Goal: Share content: Share content

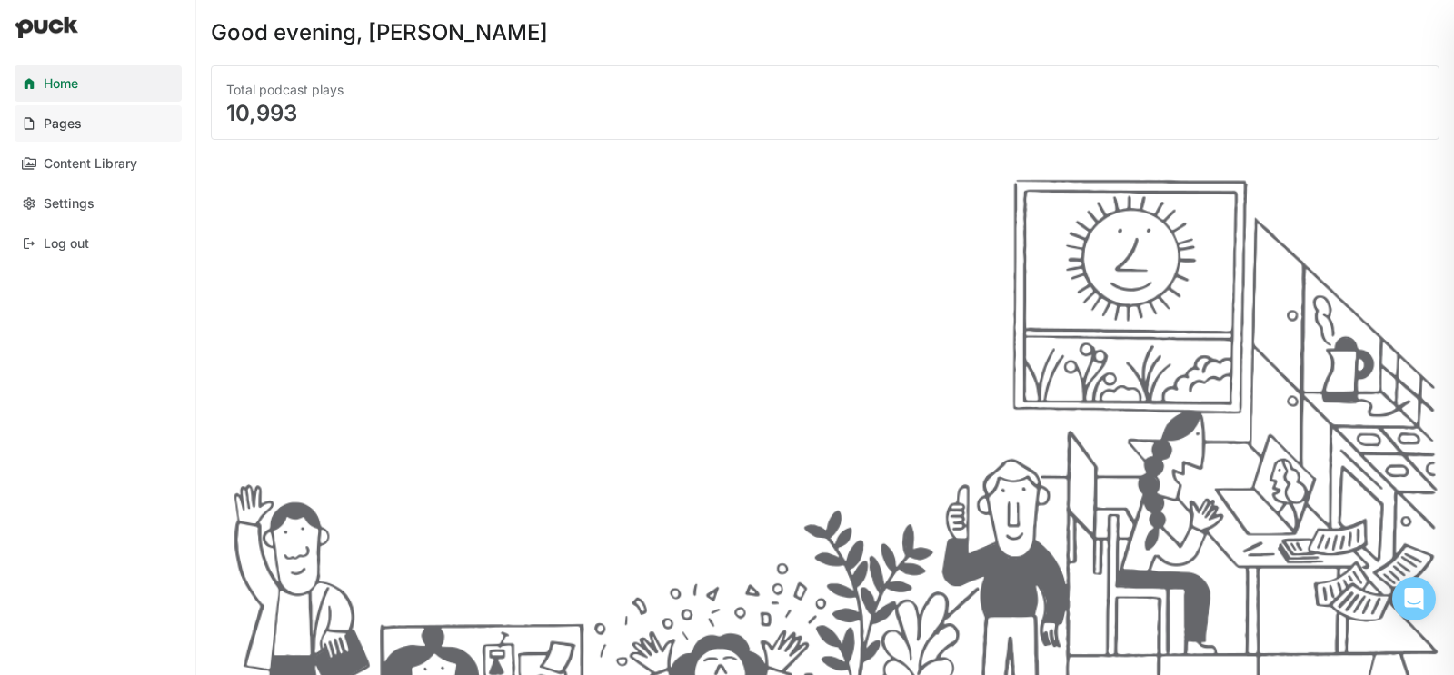
click at [45, 116] on div "Pages" at bounding box center [63, 123] width 38 height 15
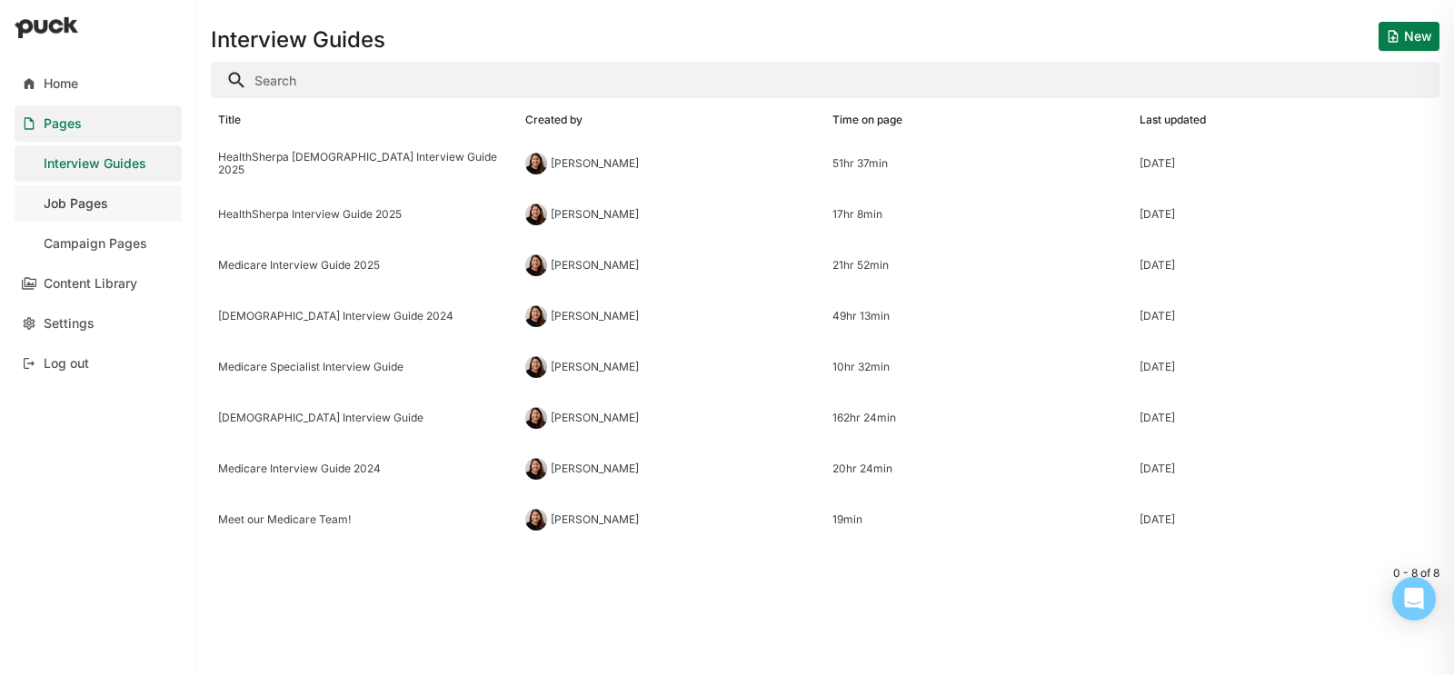
click at [80, 210] on div "Job Pages" at bounding box center [76, 203] width 64 height 15
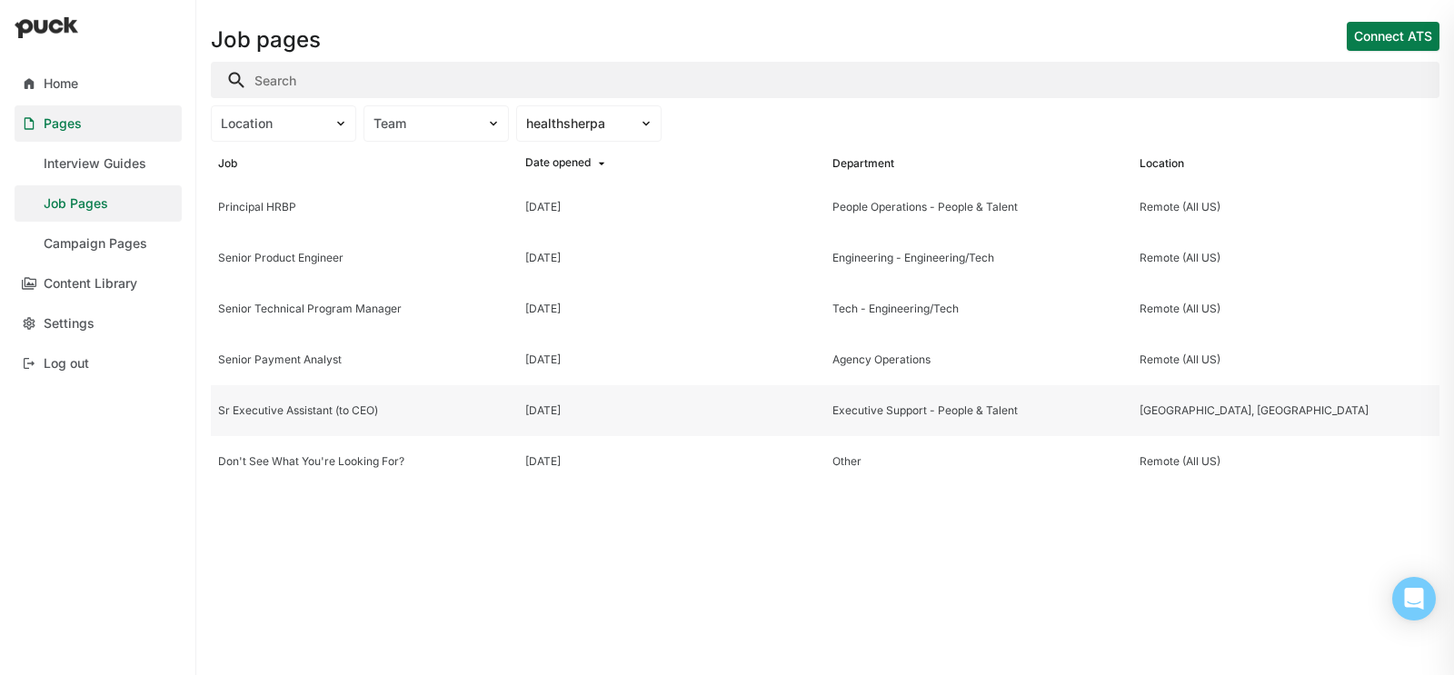
click at [346, 414] on div "Sr Executive Assistant (to CEO)" at bounding box center [364, 410] width 293 height 13
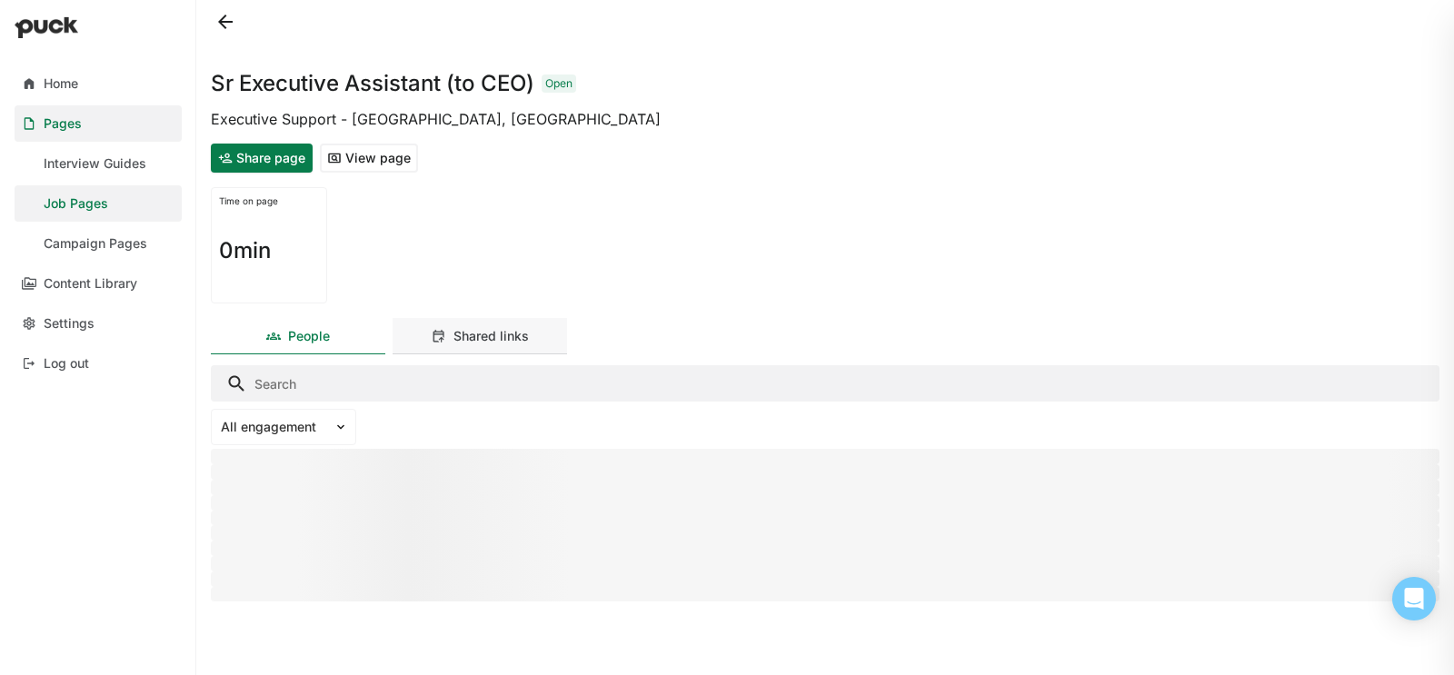
click at [501, 342] on div "Shared links" at bounding box center [490, 336] width 75 height 15
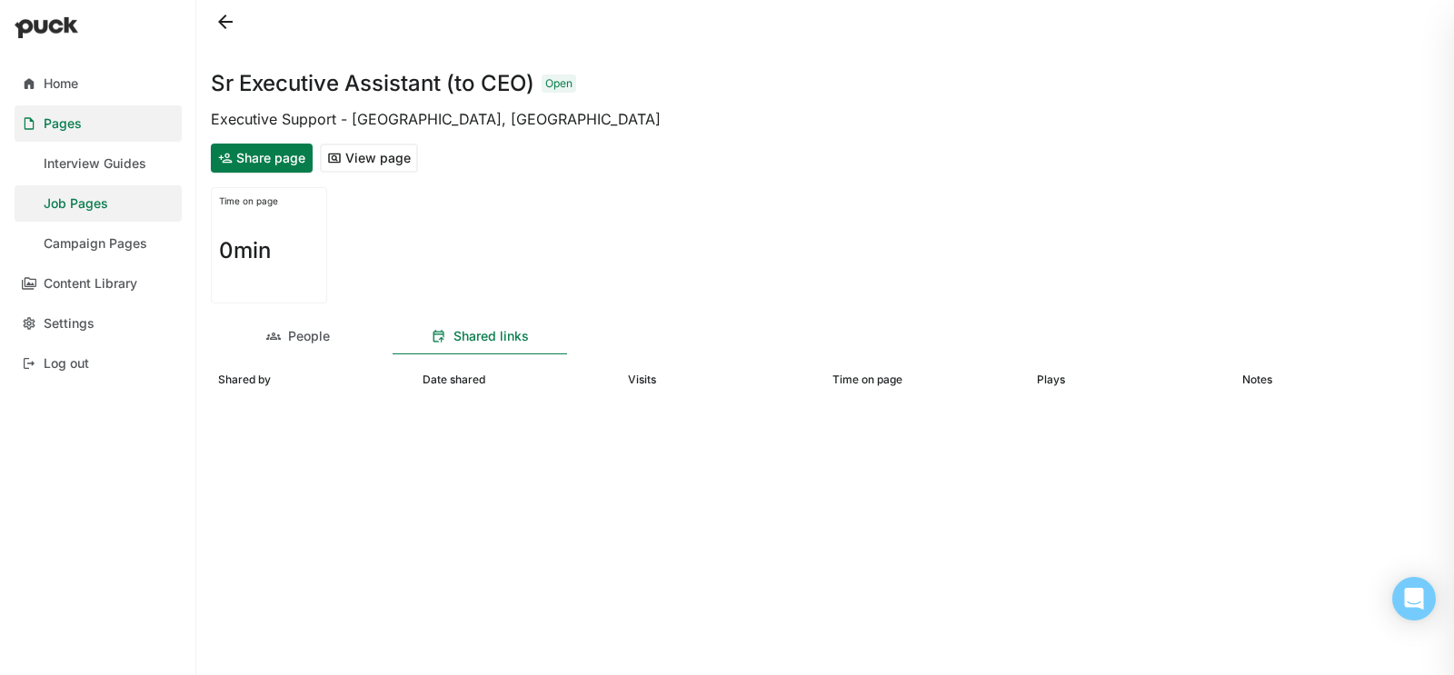
click at [261, 153] on button "Share page" at bounding box center [262, 158] width 102 height 29
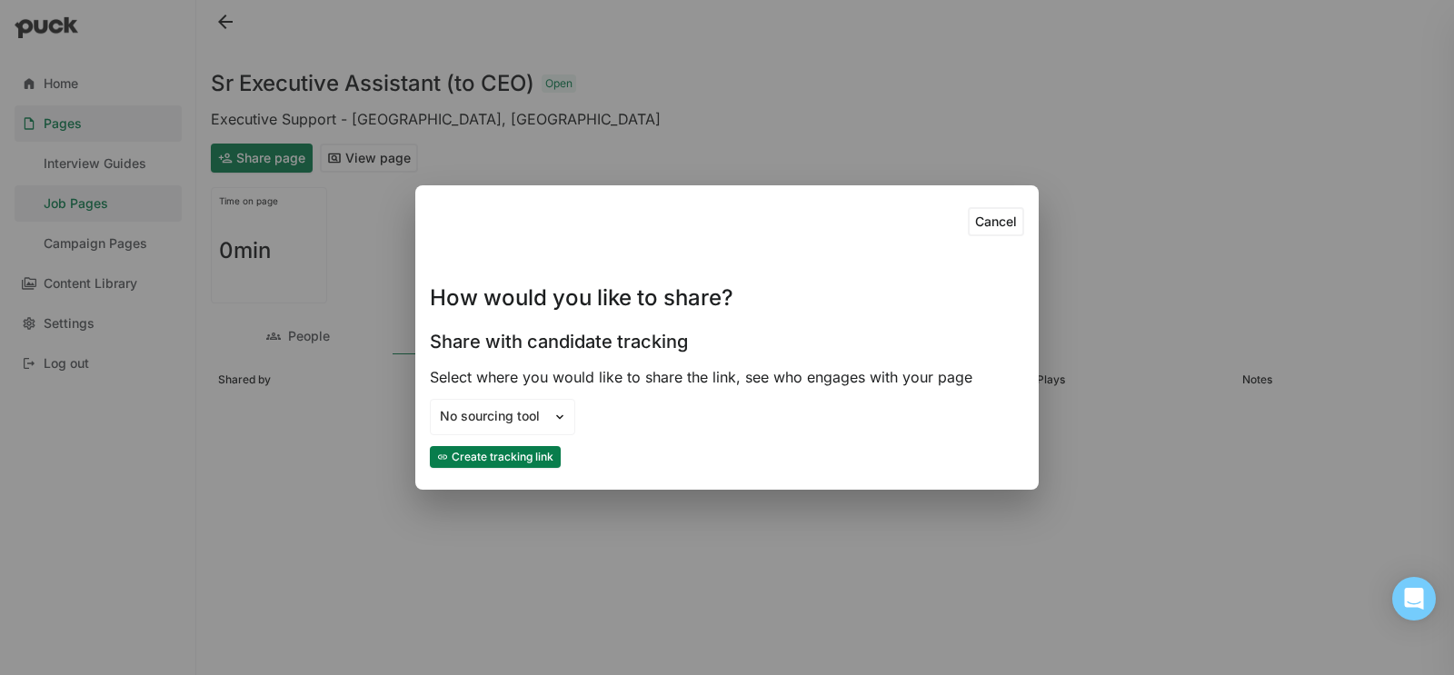
click at [524, 456] on button "Create tracking link" at bounding box center [495, 457] width 131 height 22
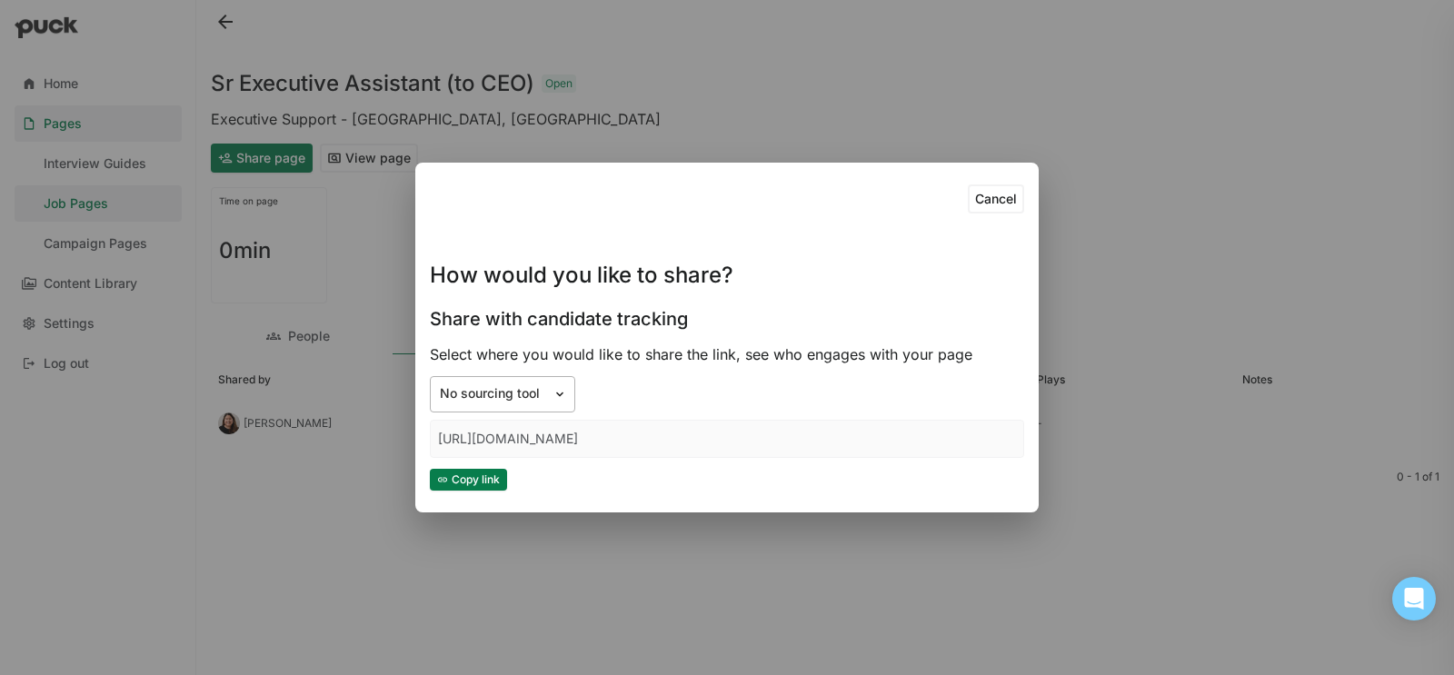
click at [547, 399] on div "No sourcing tool" at bounding box center [492, 393] width 122 height 19
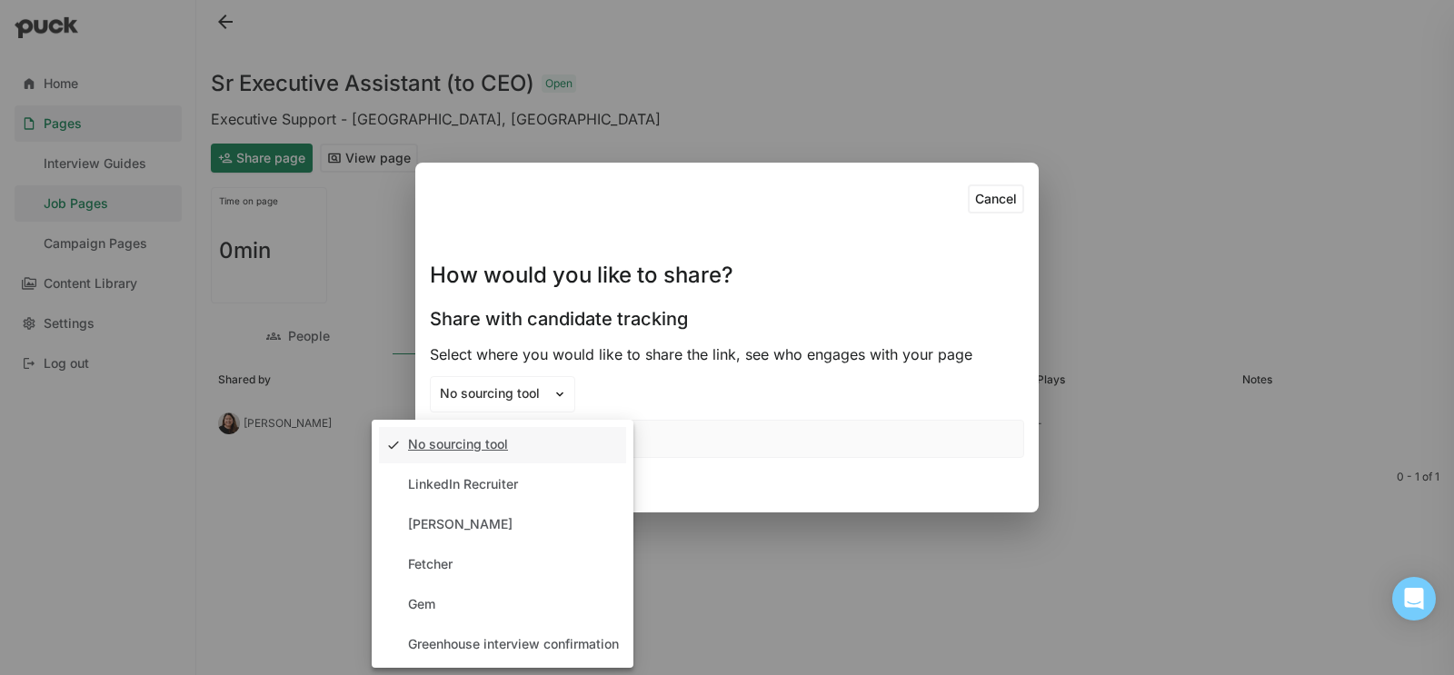
click at [719, 386] on div "No sourcing tool selected, 1 of 11. 11 results available. Use Up and Down to ch…" at bounding box center [727, 394] width 594 height 36
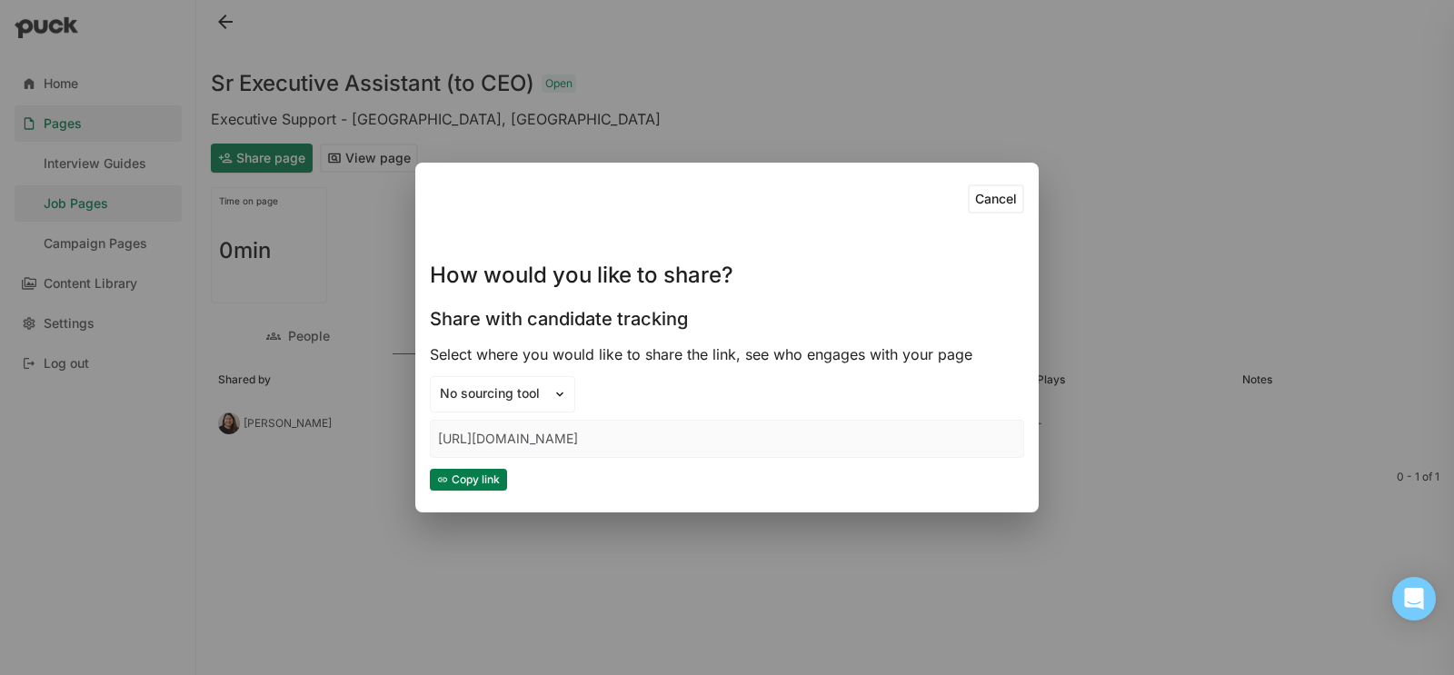
click at [481, 480] on button "Copy link" at bounding box center [468, 480] width 77 height 22
click at [475, 480] on button "Copy link" at bounding box center [468, 480] width 77 height 22
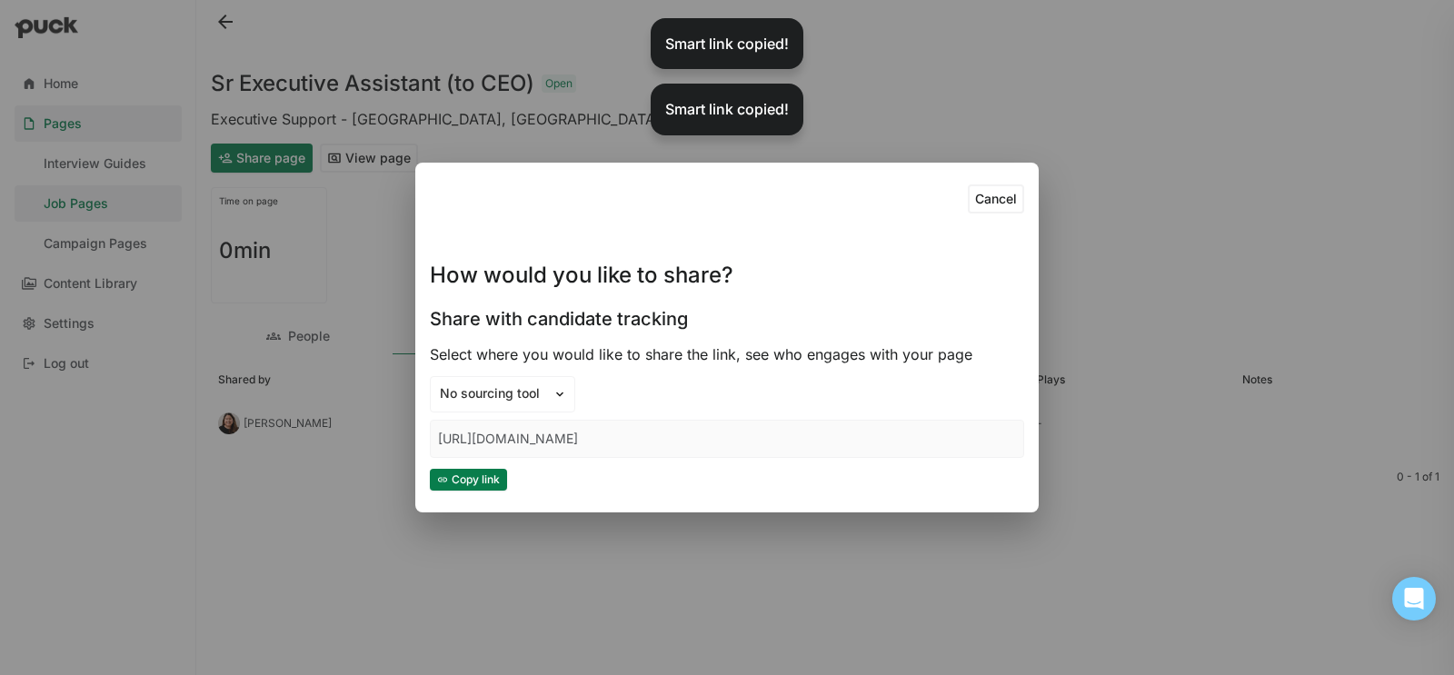
click at [1082, 165] on div "Cancel How would you like to share? Share with candidate tracking Select where …" at bounding box center [727, 337] width 1454 height 675
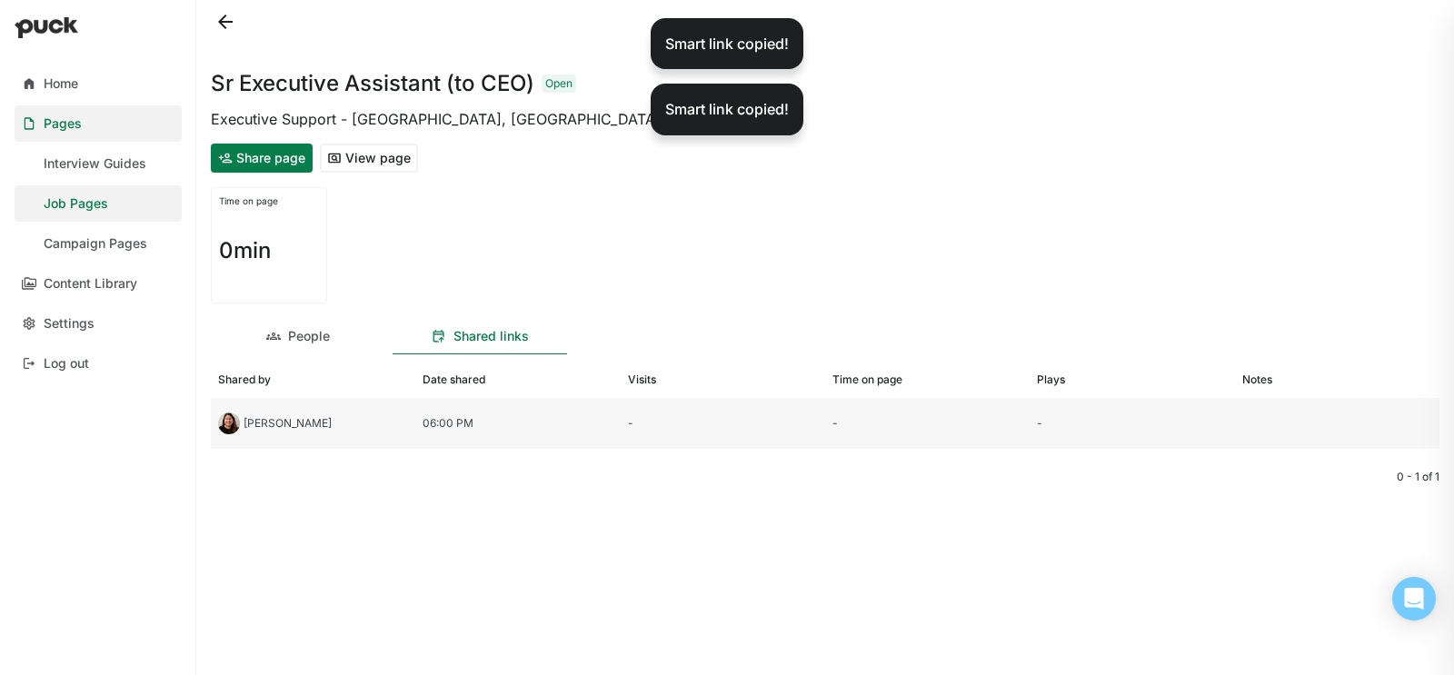
click at [1253, 412] on div at bounding box center [1337, 423] width 204 height 51
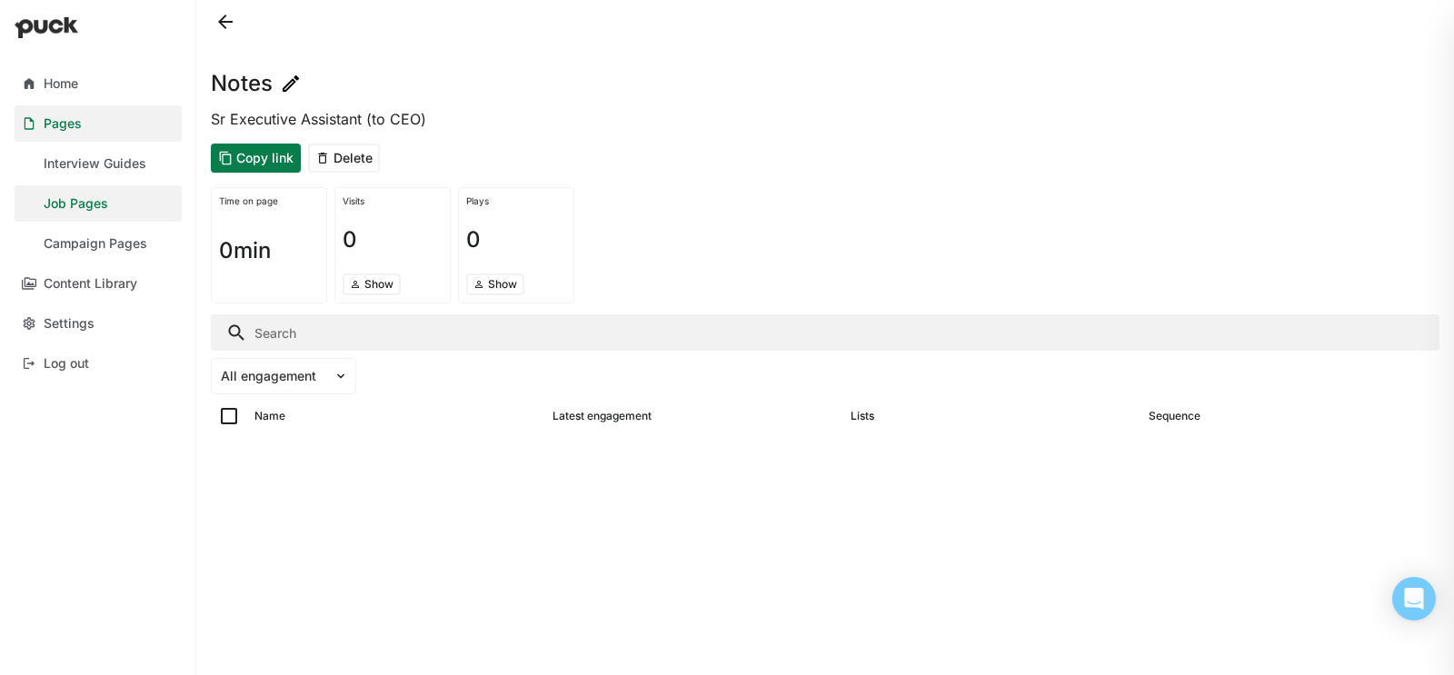
click at [290, 73] on img at bounding box center [291, 84] width 22 height 22
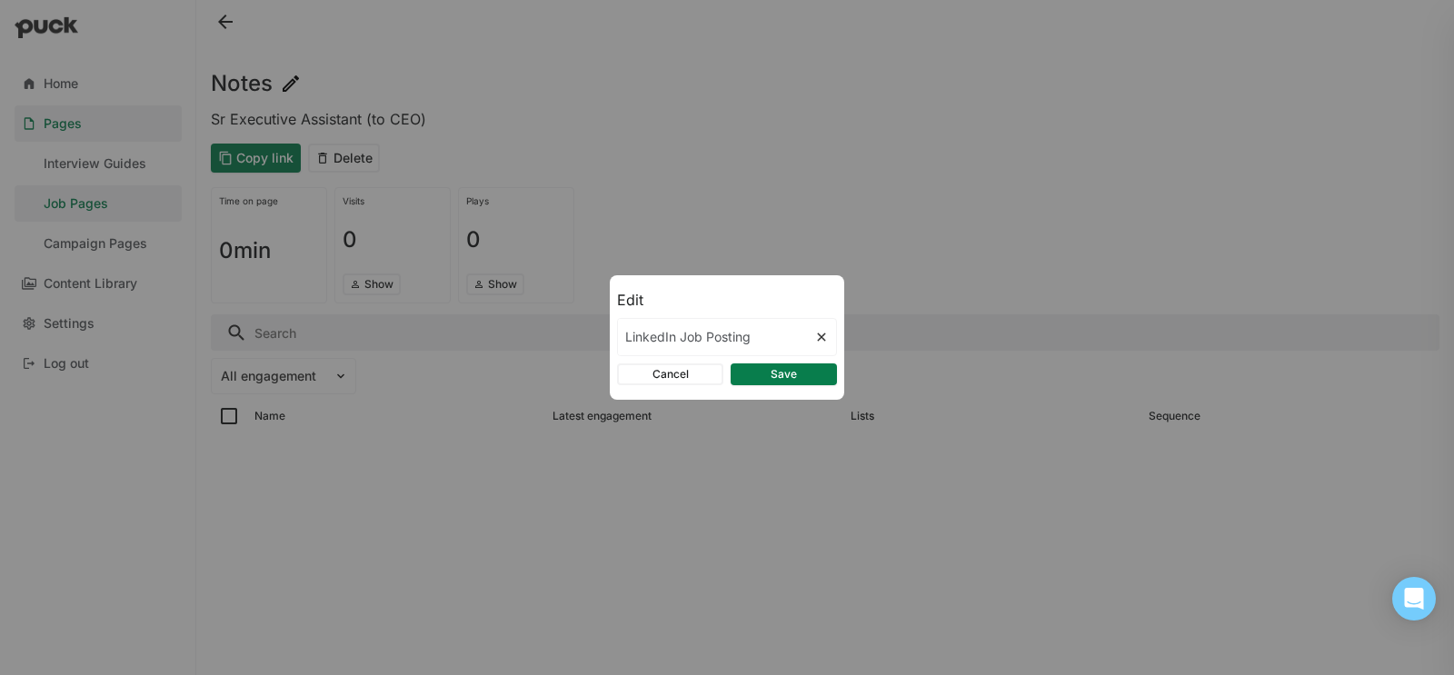
type input "LinkedIn Job Posting"
click at [799, 374] on button "Save" at bounding box center [783, 374] width 106 height 22
